Goal: Task Accomplishment & Management: Use online tool/utility

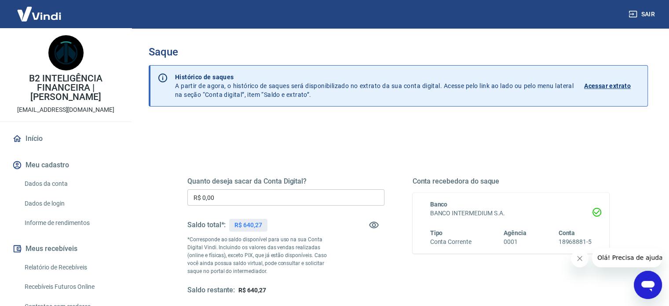
click at [237, 193] on input "R$ 0,00" at bounding box center [285, 197] width 197 height 16
click at [579, 261] on icon "Fechar mensagem da empresa" at bounding box center [579, 258] width 7 height 7
click at [468, 263] on div "Conta recebedora do saque Banco BANCO INTERMEDIUM S.A. Tipo Conta Corrente Agên…" at bounding box center [510, 236] width 197 height 118
